Goal: Navigation & Orientation: Find specific page/section

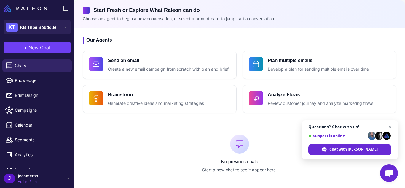
scroll to position [24, 0]
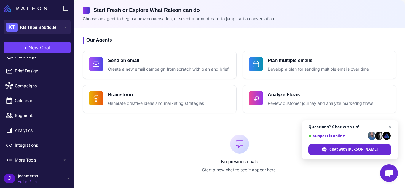
click at [66, 184] on div "J jecameras Active Plan" at bounding box center [37, 178] width 67 height 12
